Goal: Task Accomplishment & Management: Complete application form

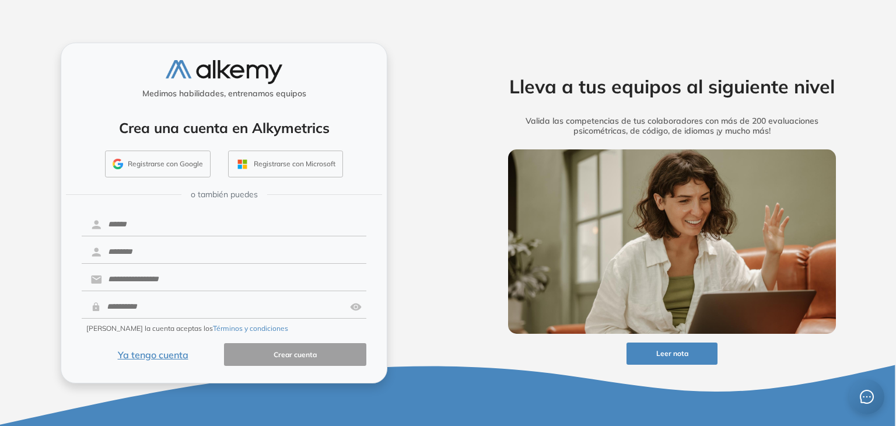
click at [191, 170] on button "Registrarse con Google" at bounding box center [158, 164] width 106 height 27
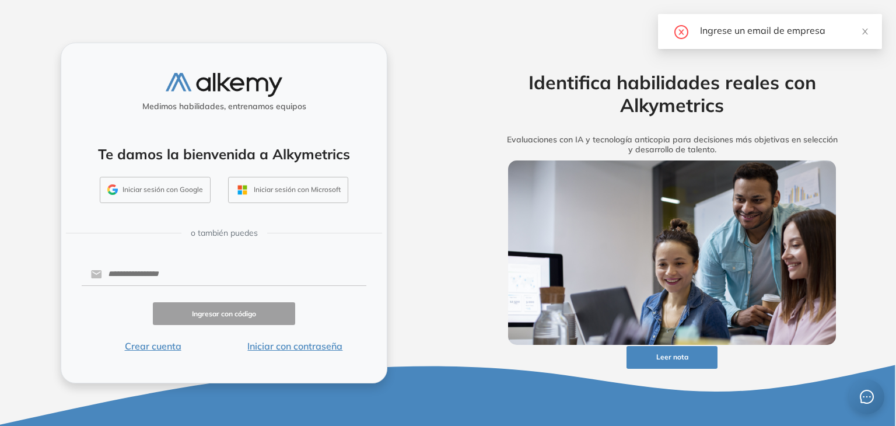
click at [860, 30] on div "Ingrese un email de empresa" at bounding box center [784, 30] width 168 height 14
click at [866, 31] on icon "close" at bounding box center [866, 32] width 6 height 6
